Goal: Information Seeking & Learning: Learn about a topic

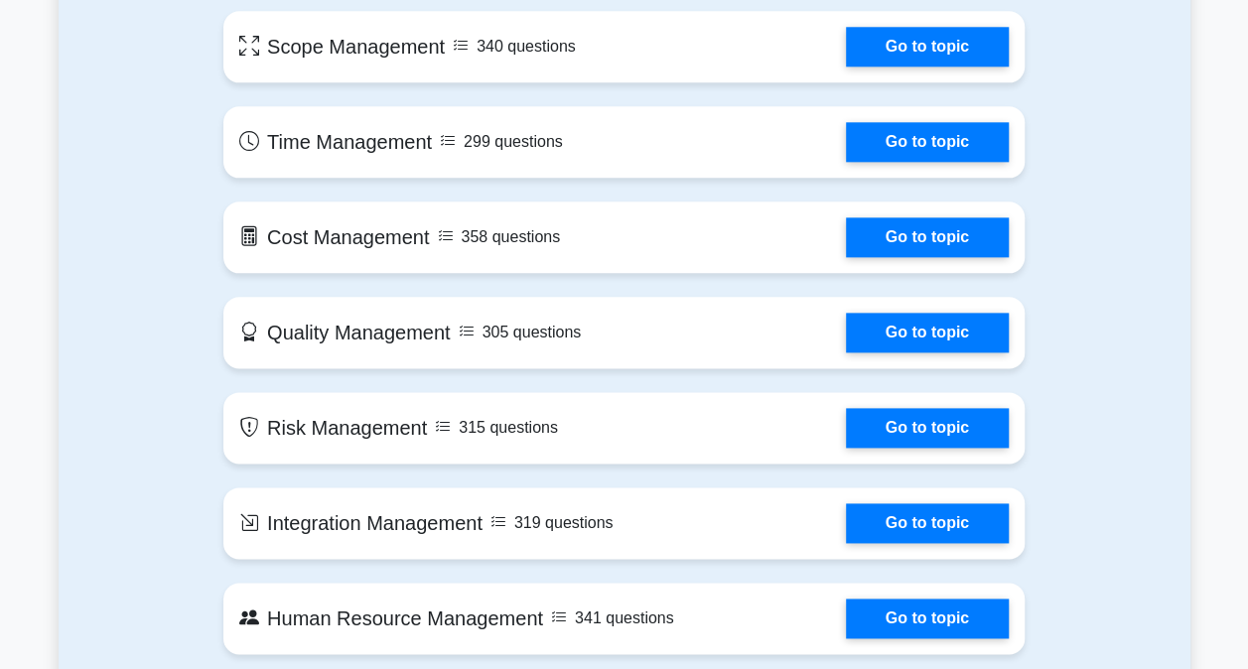
scroll to position [1088, 0]
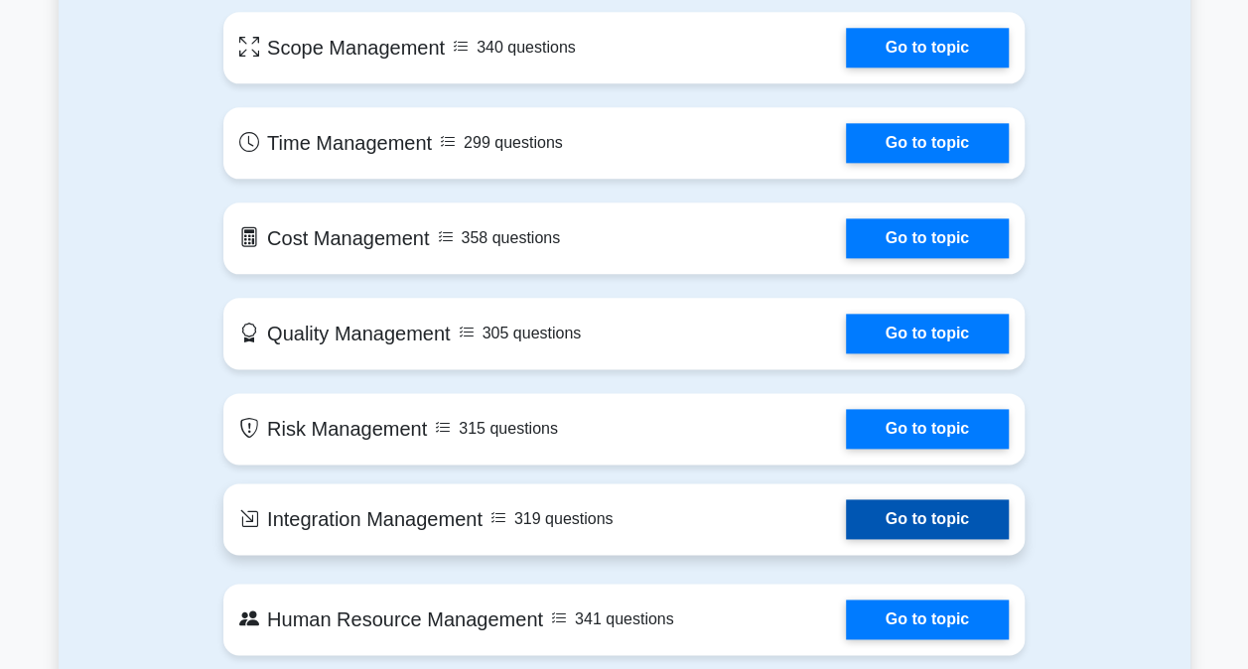
click at [909, 539] on link "Go to topic" at bounding box center [927, 519] width 163 height 40
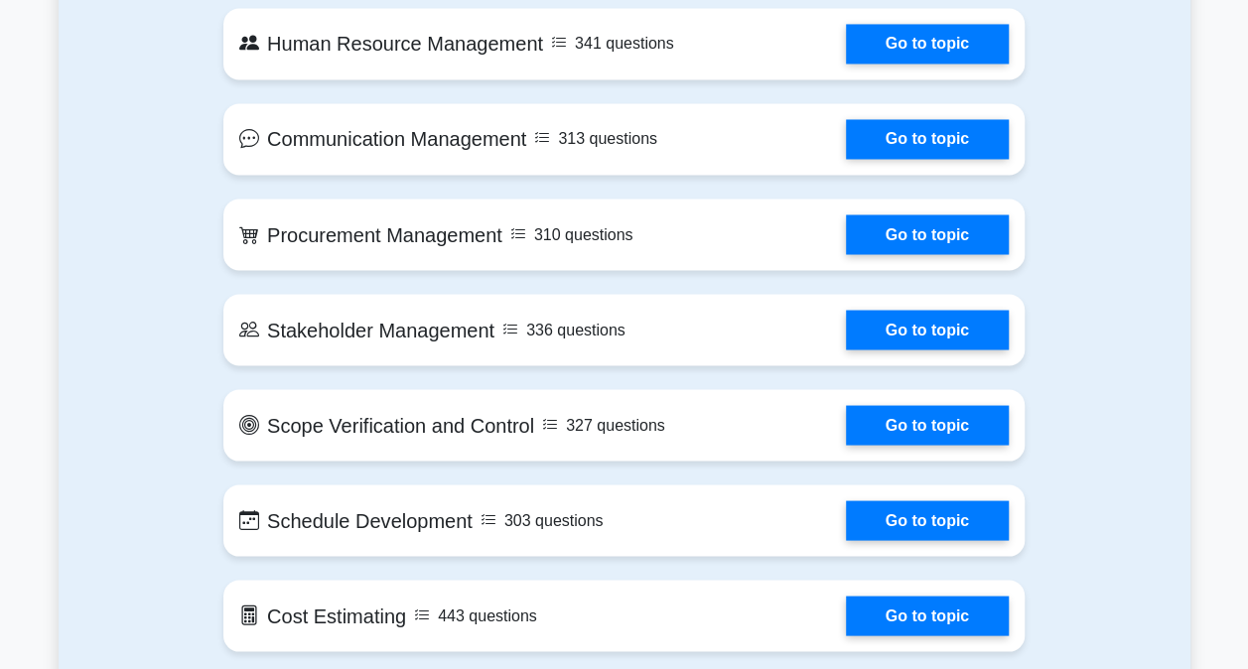
scroll to position [1665, 0]
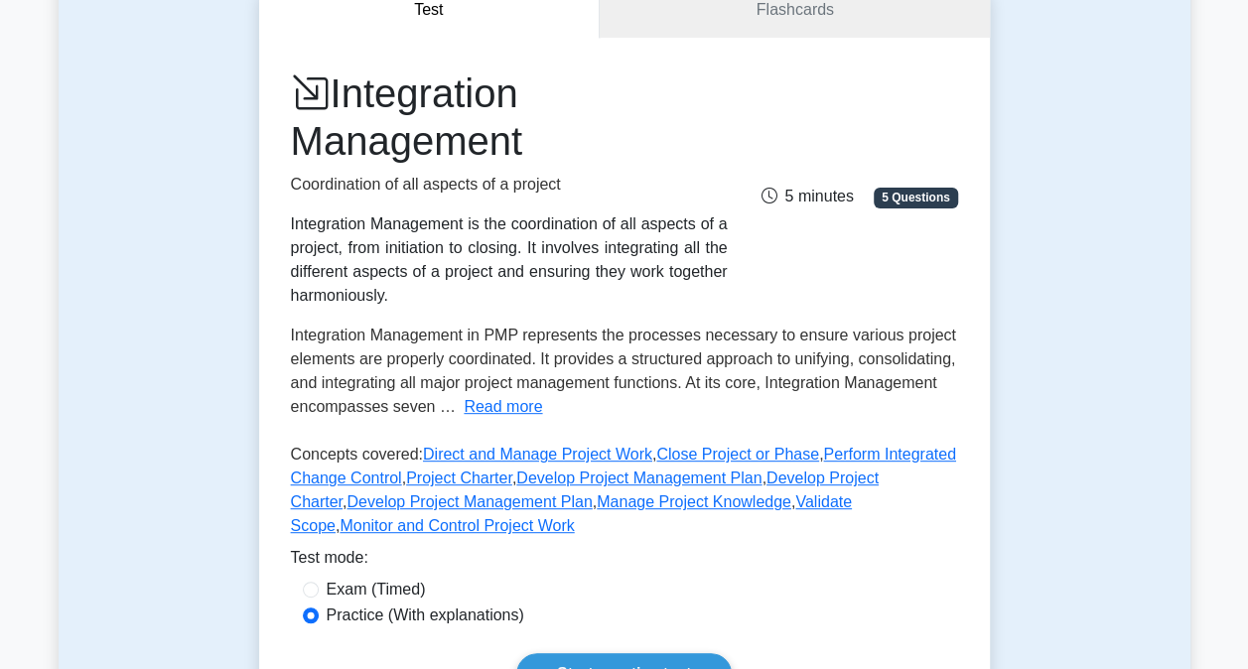
scroll to position [216, 0]
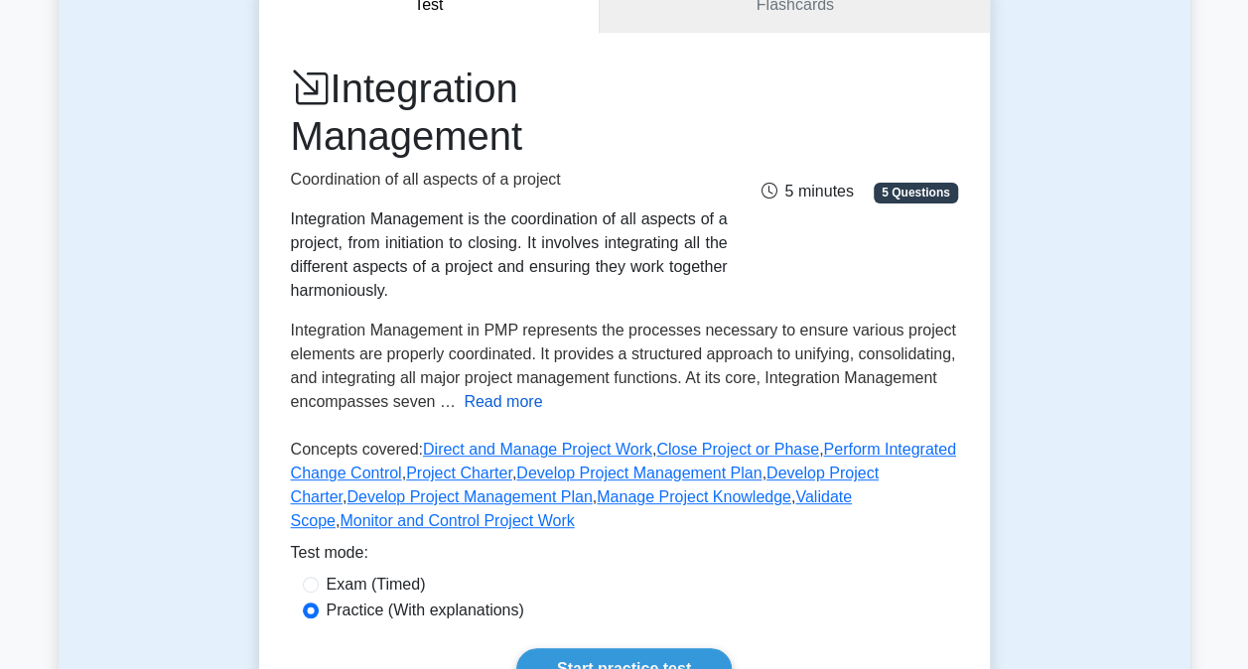
click at [542, 412] on button "Read more" at bounding box center [503, 402] width 78 height 24
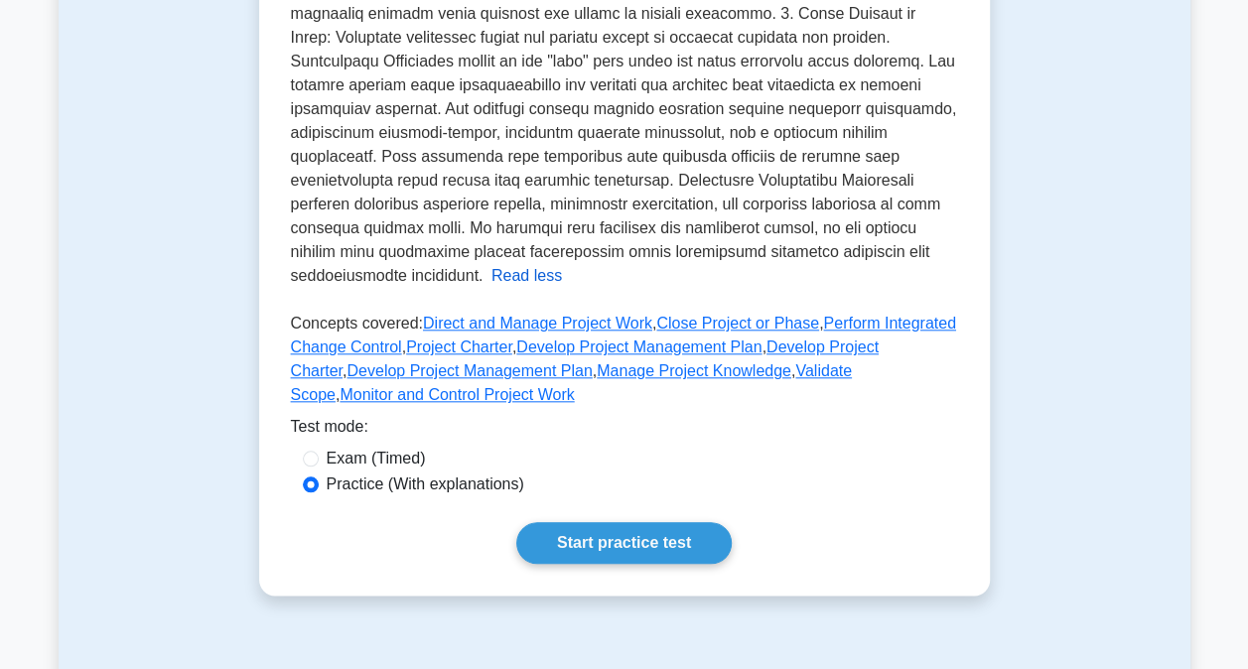
scroll to position [777, 0]
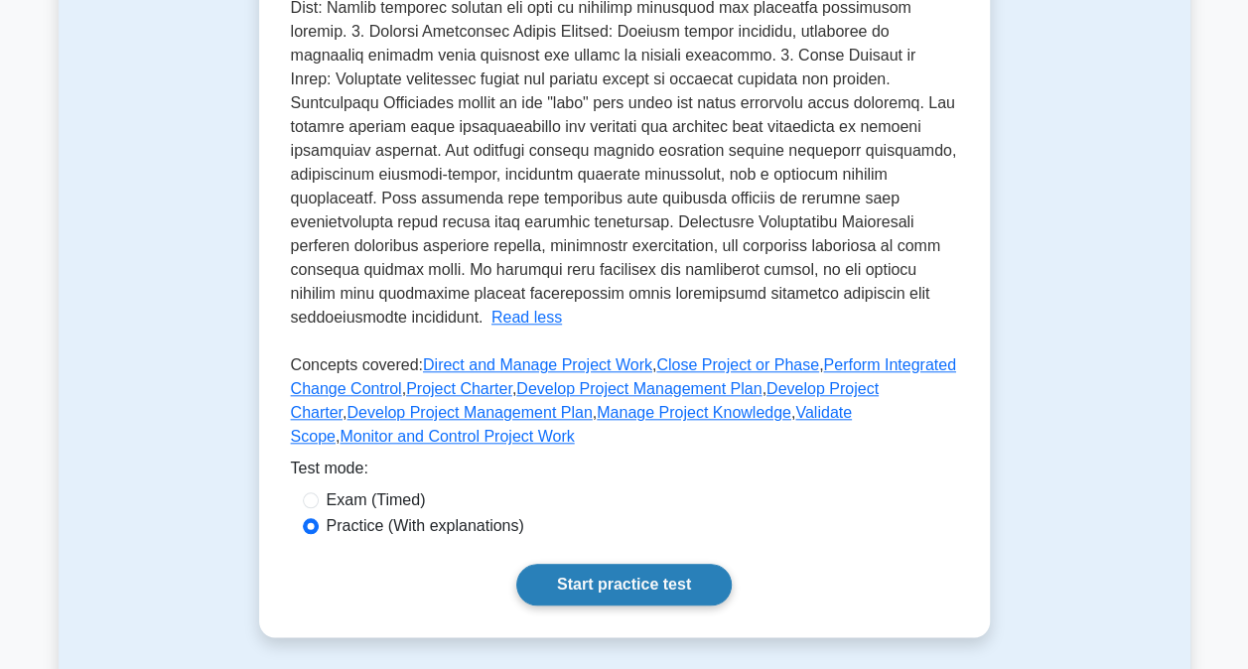
click at [592, 564] on link "Start practice test" at bounding box center [623, 585] width 215 height 42
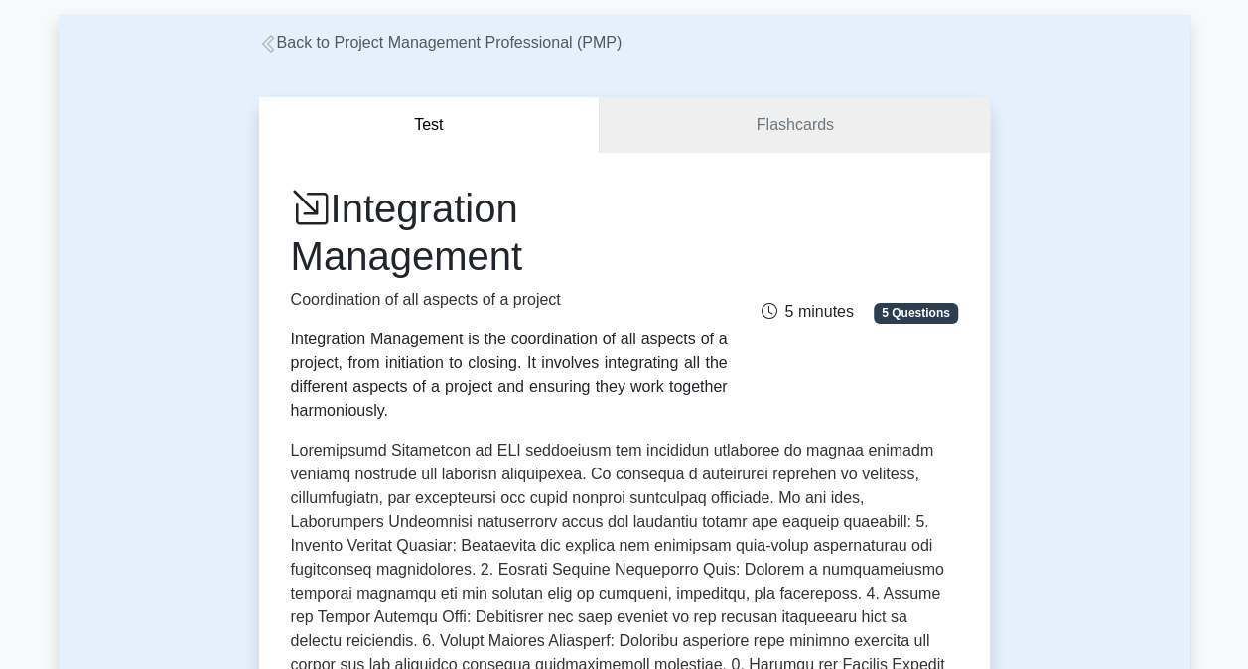
scroll to position [0, 0]
